Goal: Task Accomplishment & Management: Manage account settings

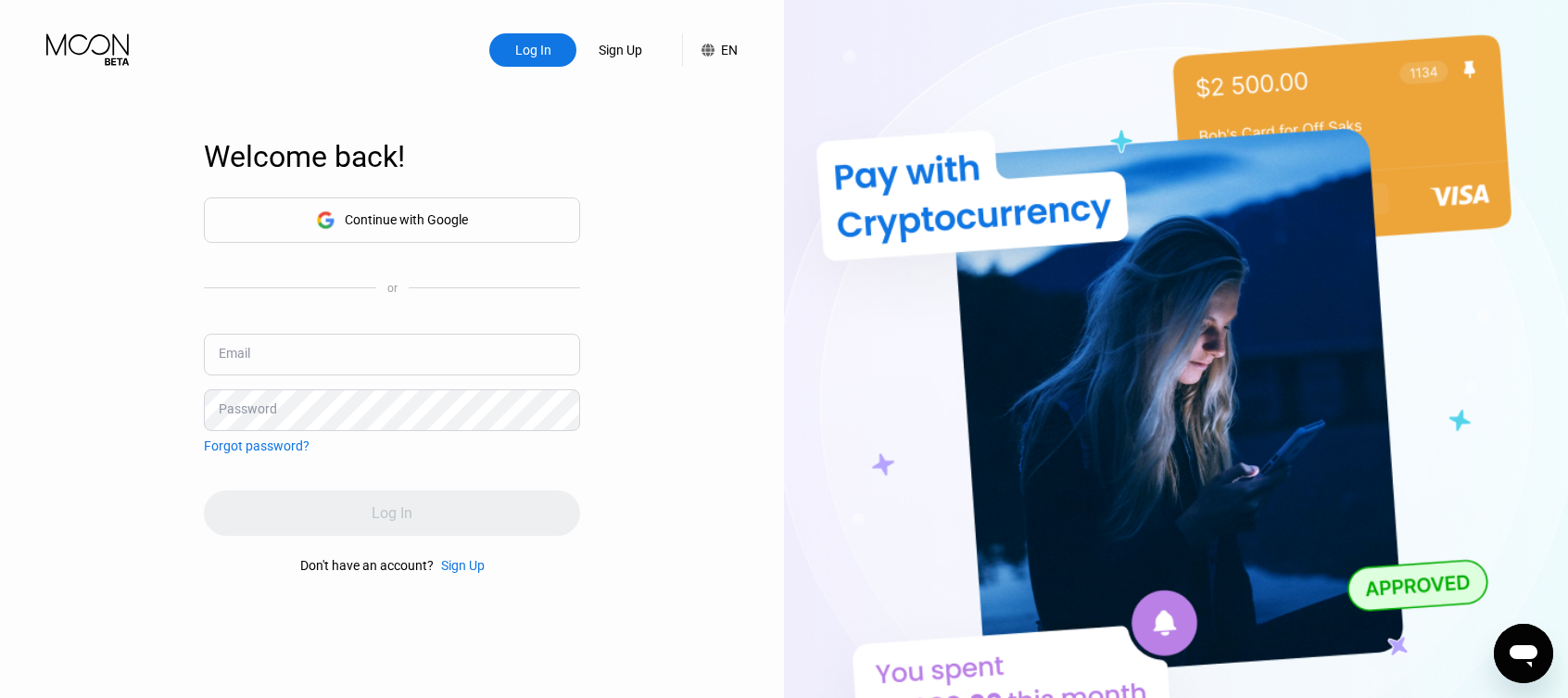
type input "[EMAIL_ADDRESS][DOMAIN_NAME]"
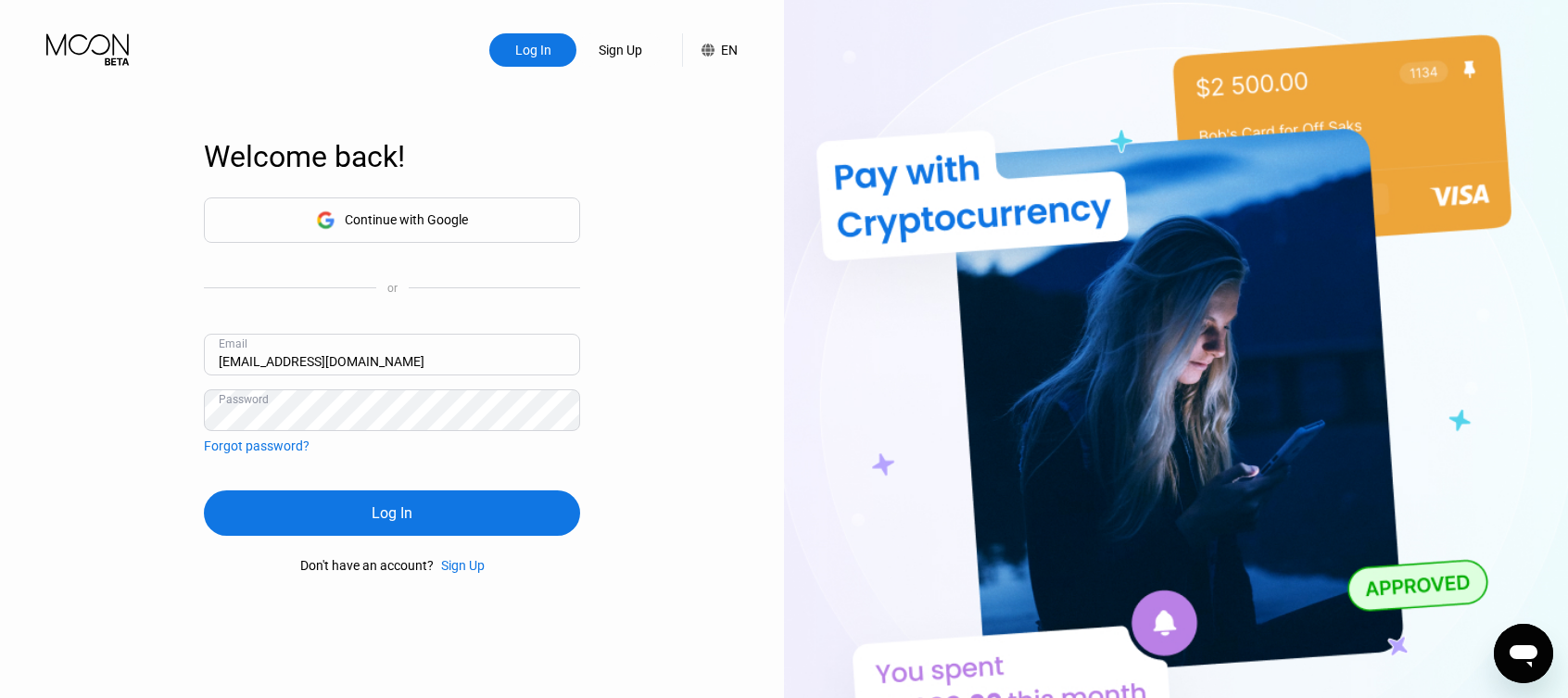
click at [403, 486] on div "Continue with Google or Email [EMAIL_ADDRESS][DOMAIN_NAME] Password Forgot pass…" at bounding box center [392, 384] width 376 height 376
click at [346, 523] on div "Log In" at bounding box center [392, 513] width 376 height 46
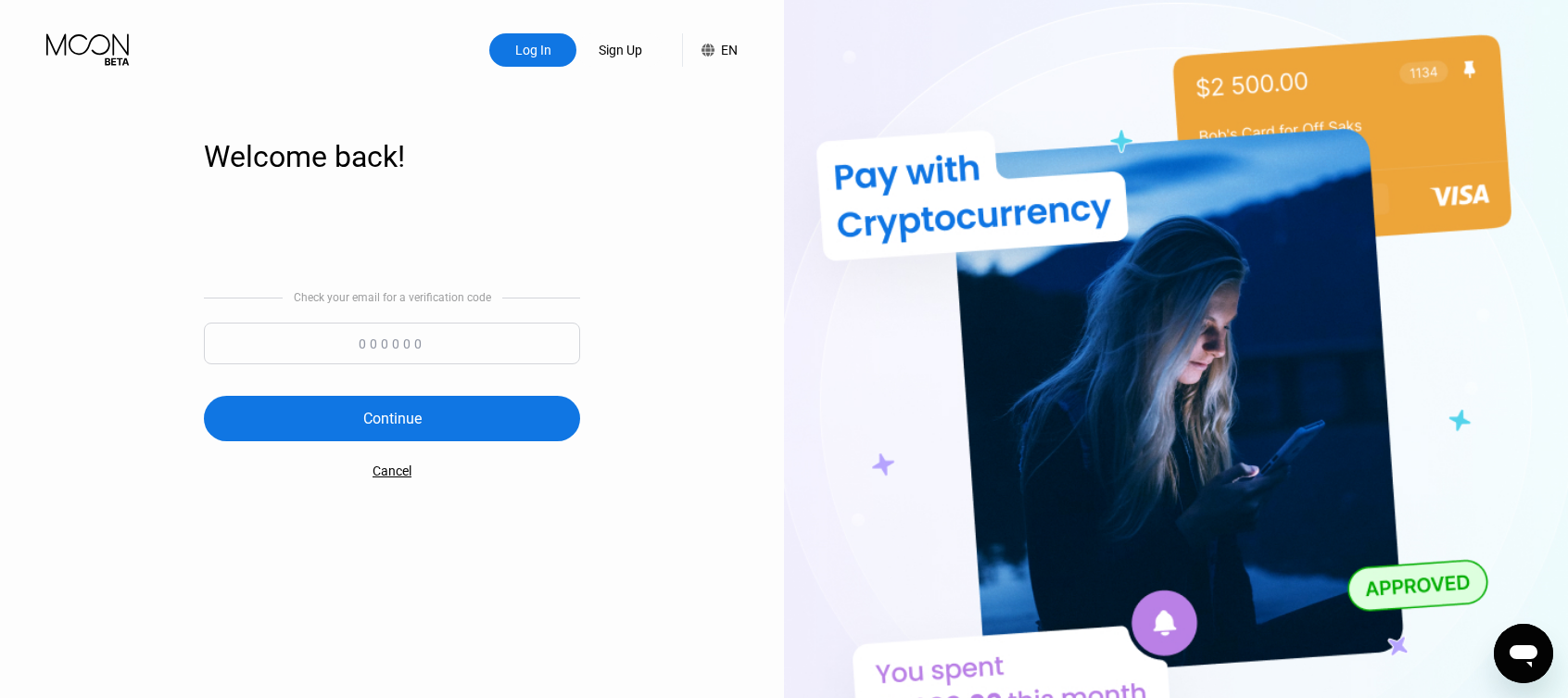
click at [408, 332] on input at bounding box center [392, 343] width 376 height 42
paste input "180176"
type input "180176"
click at [401, 406] on div "Continue" at bounding box center [392, 418] width 376 height 46
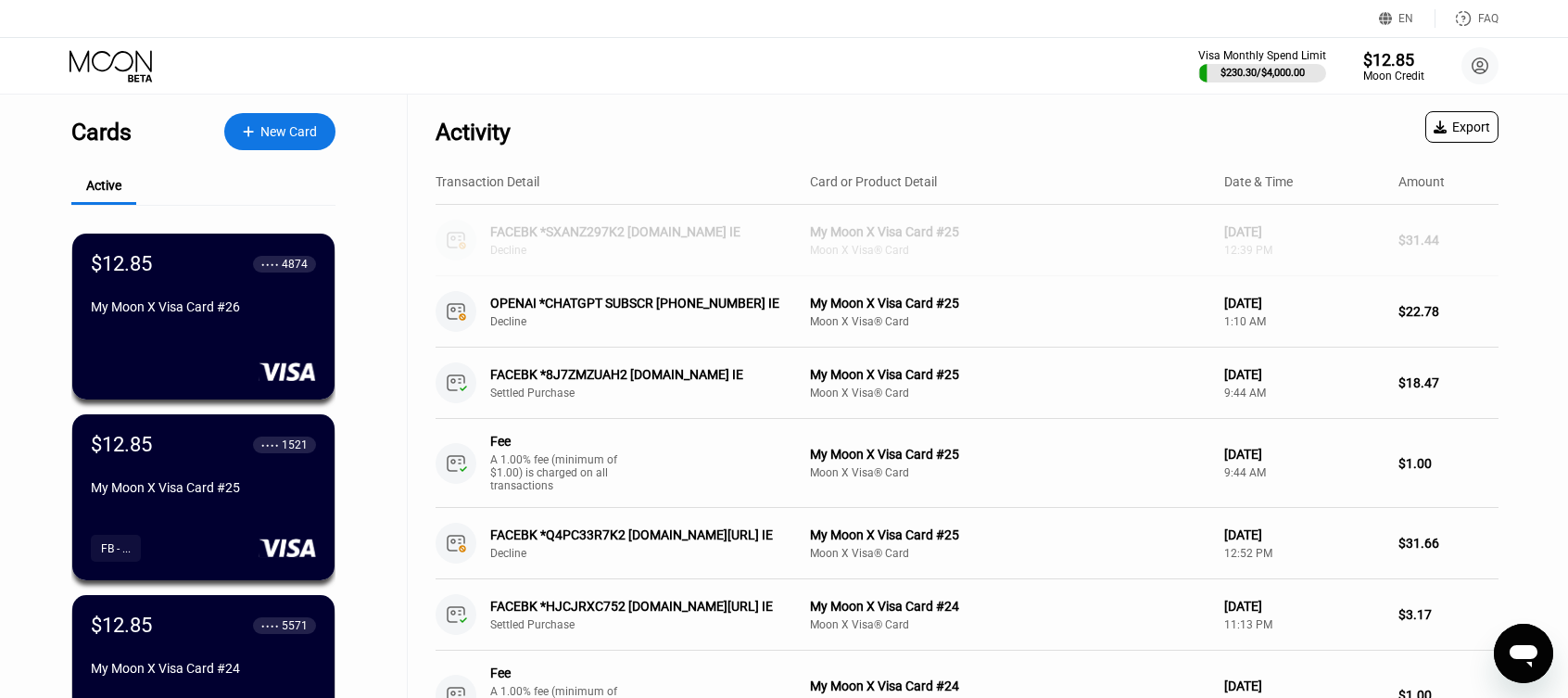
drag, startPoint x: 1446, startPoint y: 243, endPoint x: 946, endPoint y: 135, distance: 511.5
click at [1030, 224] on div "My Moon X Visa Card #25" at bounding box center [1010, 231] width 400 height 15
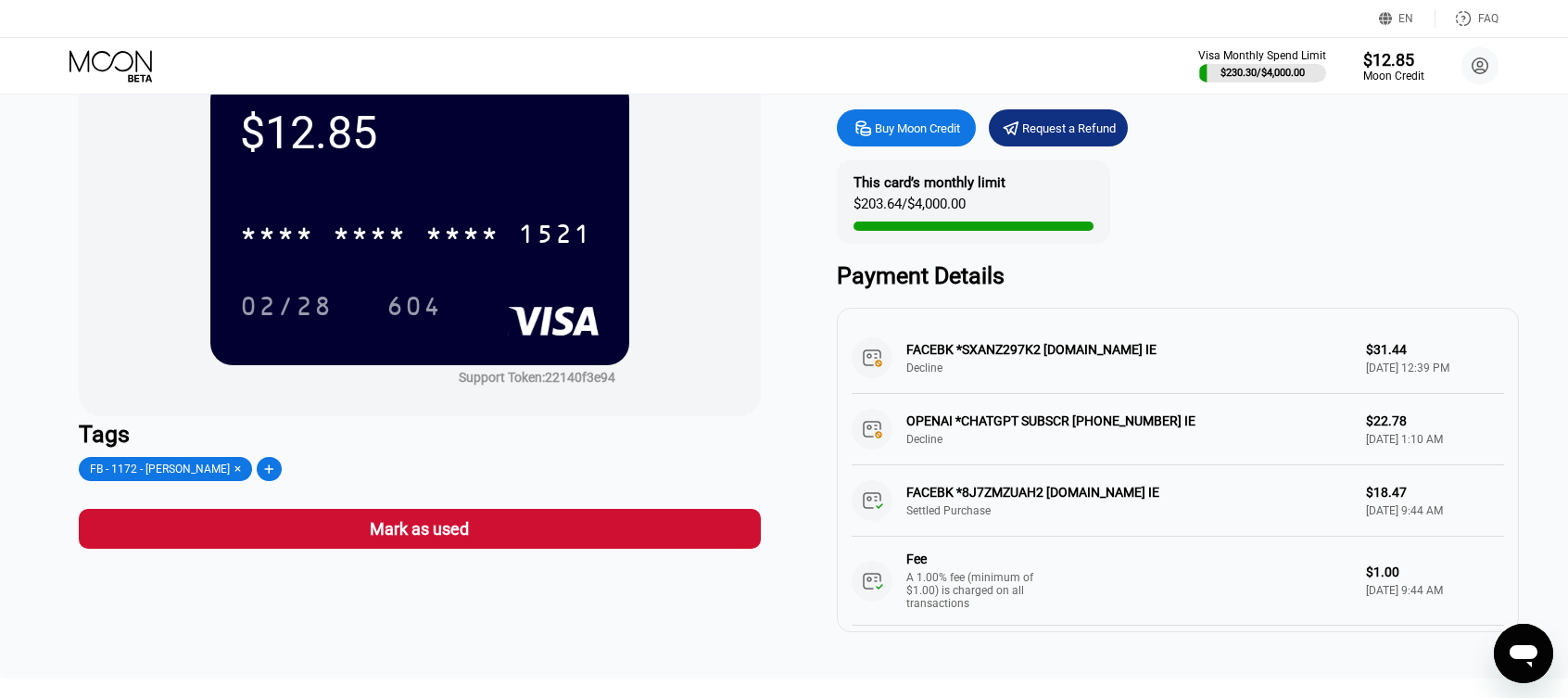
scroll to position [92, 0]
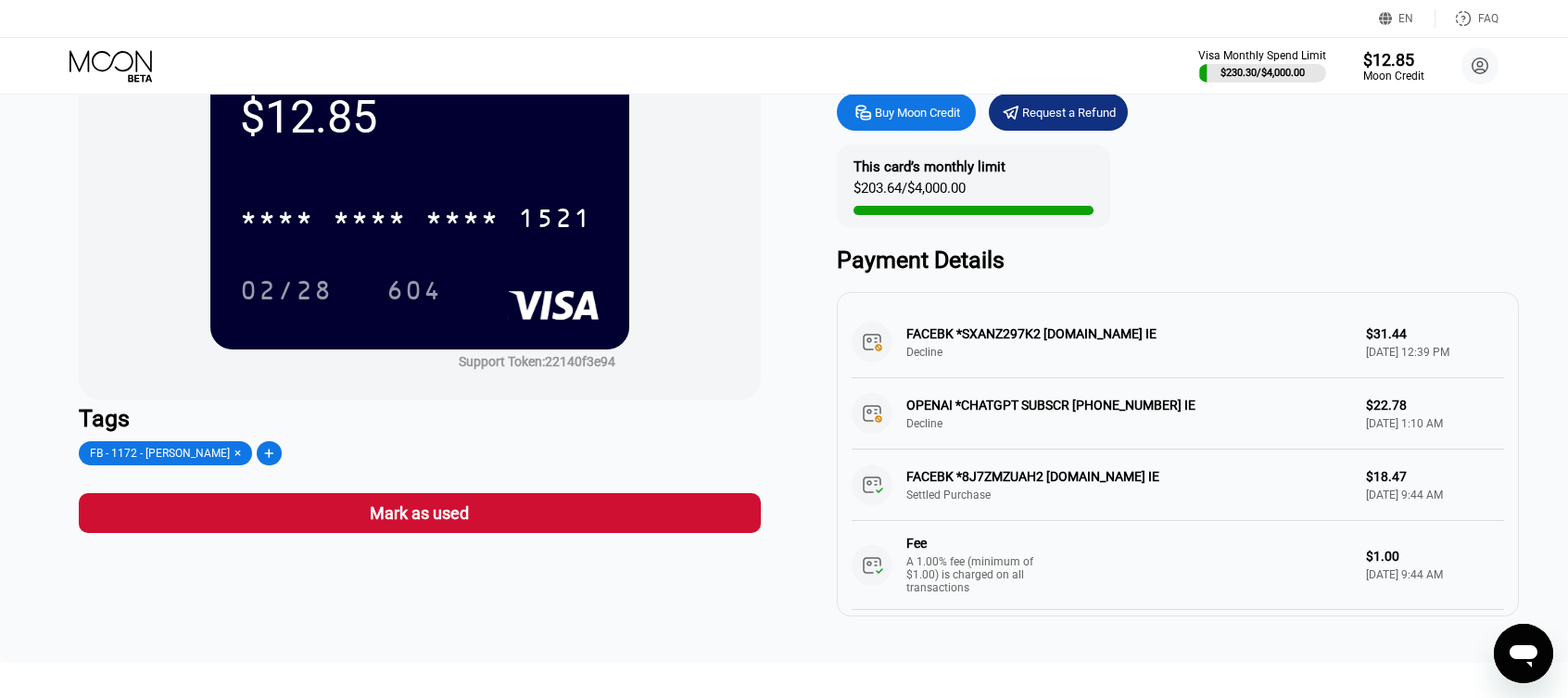
click at [108, 57] on icon at bounding box center [112, 65] width 86 height 33
